Goal: Task Accomplishment & Management: Complete application form

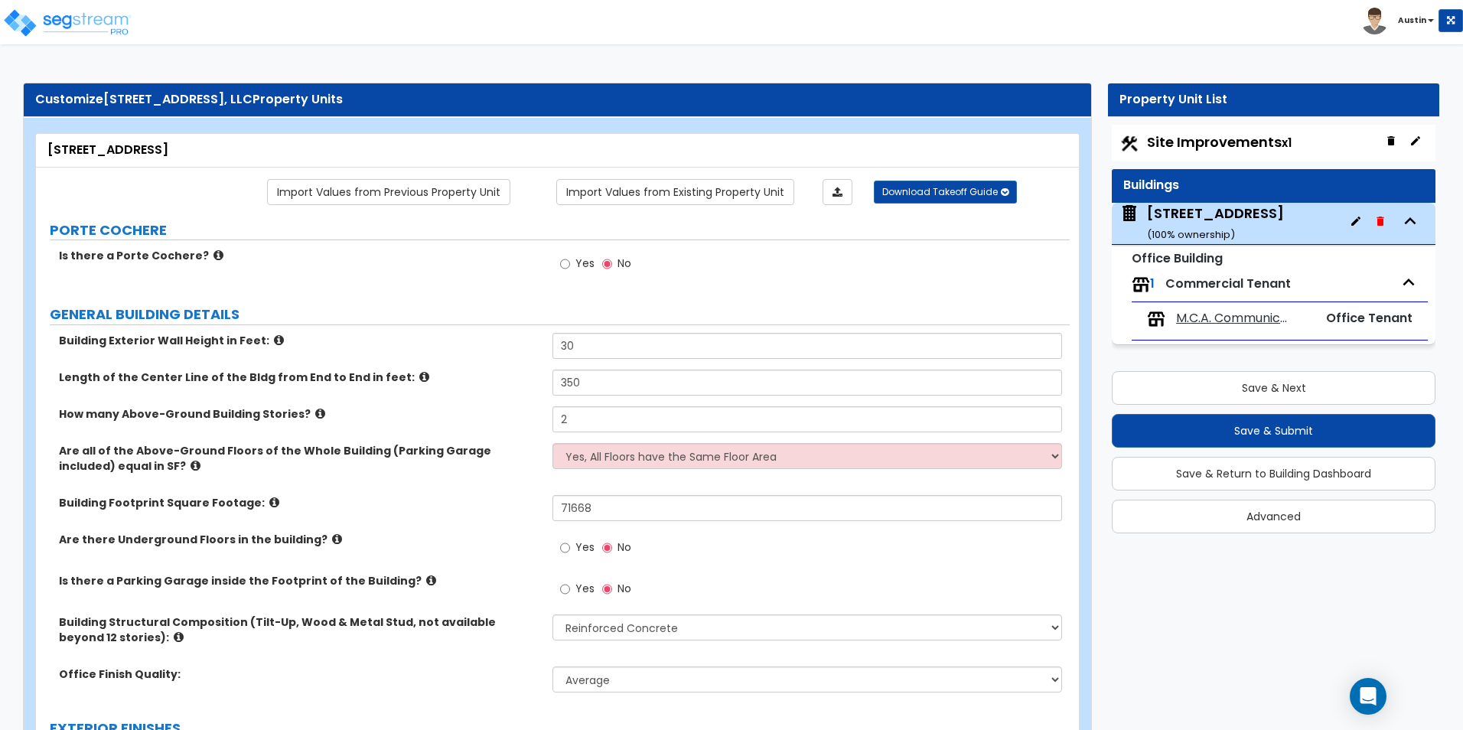
select select "3"
select select "1"
select select "3"
select select "1"
select select "10"
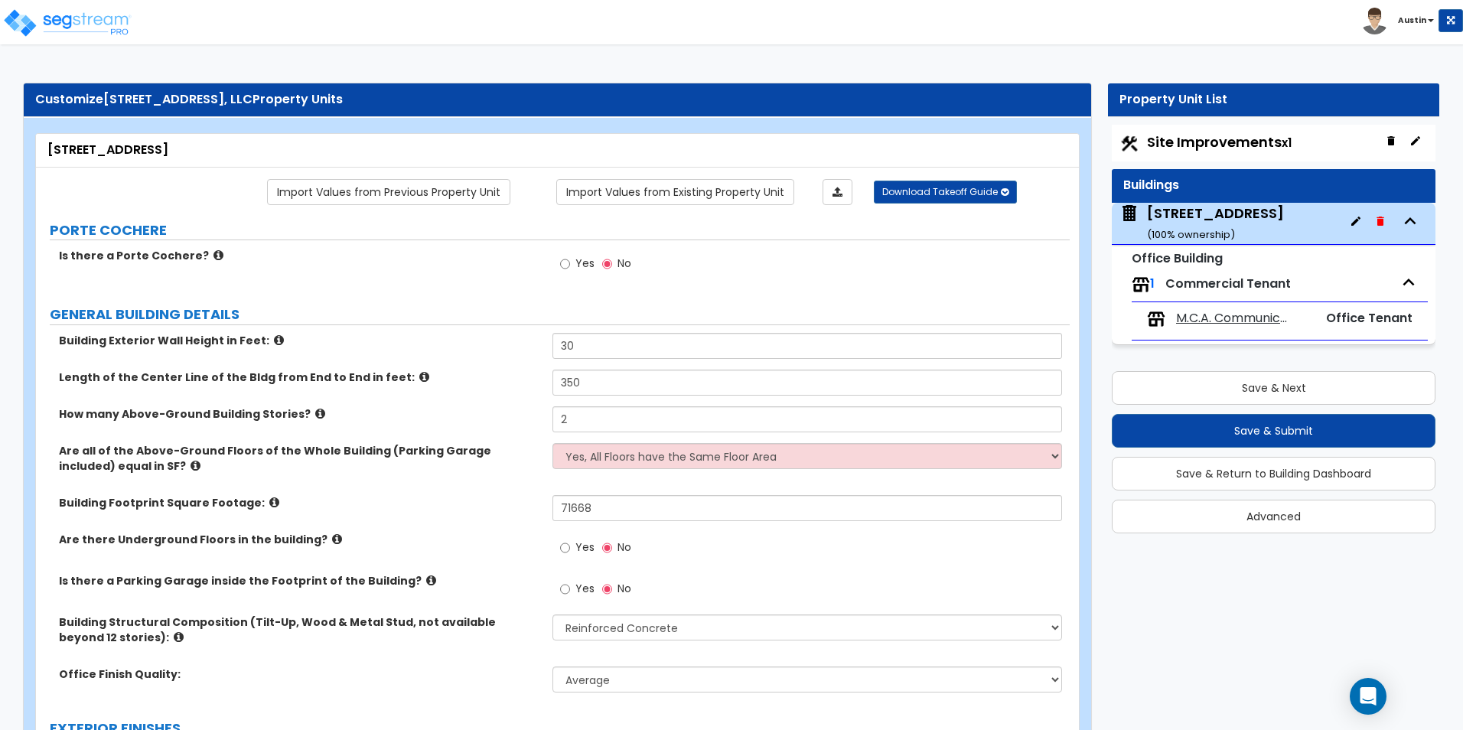
select select "3"
select select "13"
select select "2"
select select "3"
select select "1"
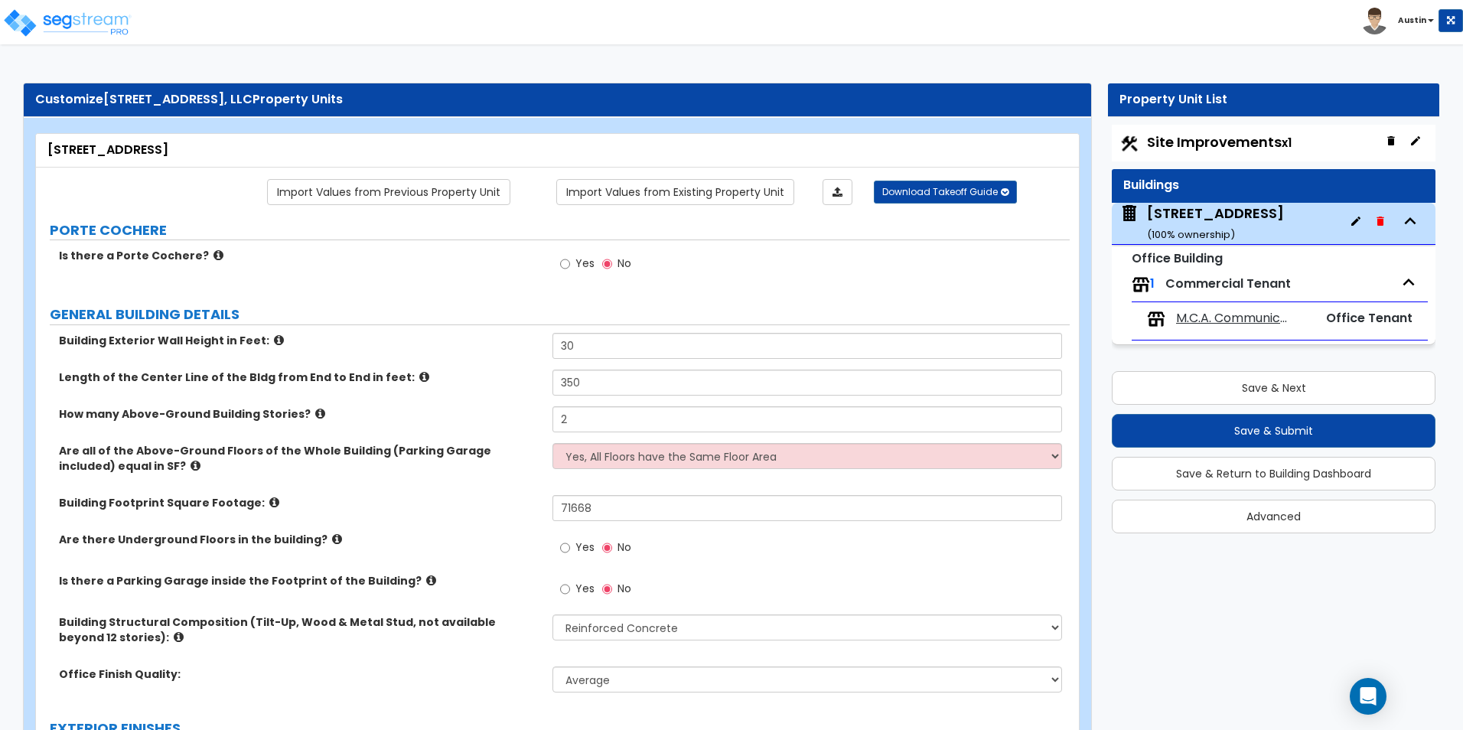
select select "1"
select select "2"
select select "1"
select select "2"
select select "1"
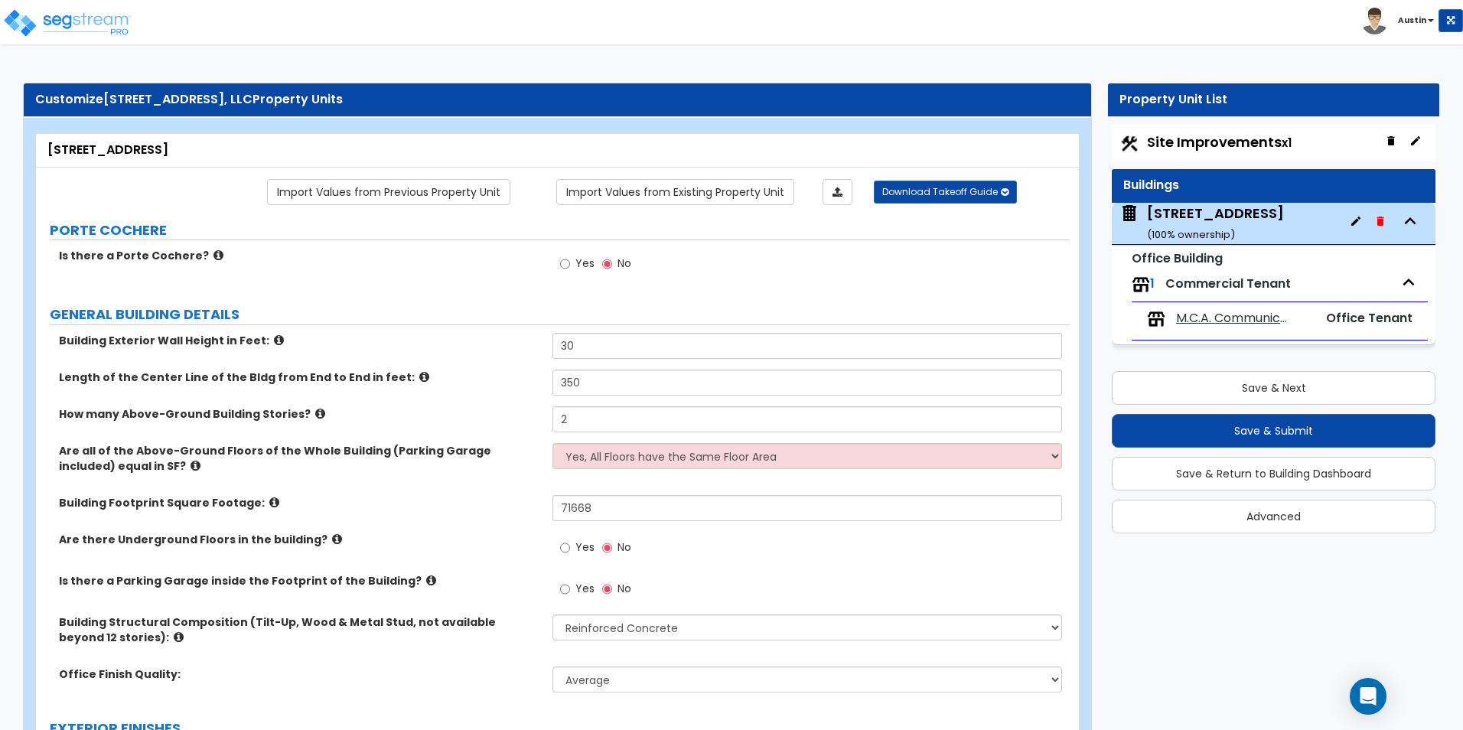
select select "3"
select select "2"
